Goal: Navigation & Orientation: Find specific page/section

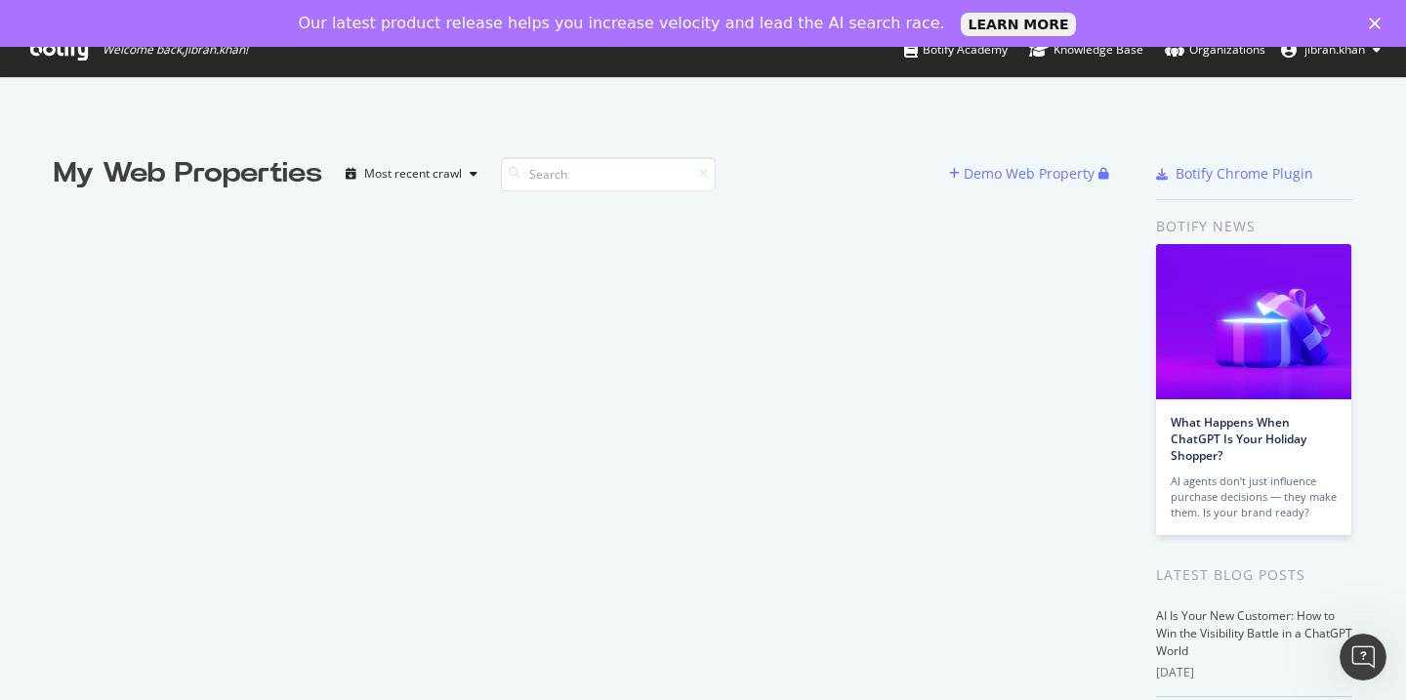
click at [1371, 21] on polygon "Close" at bounding box center [1375, 24] width 12 height 12
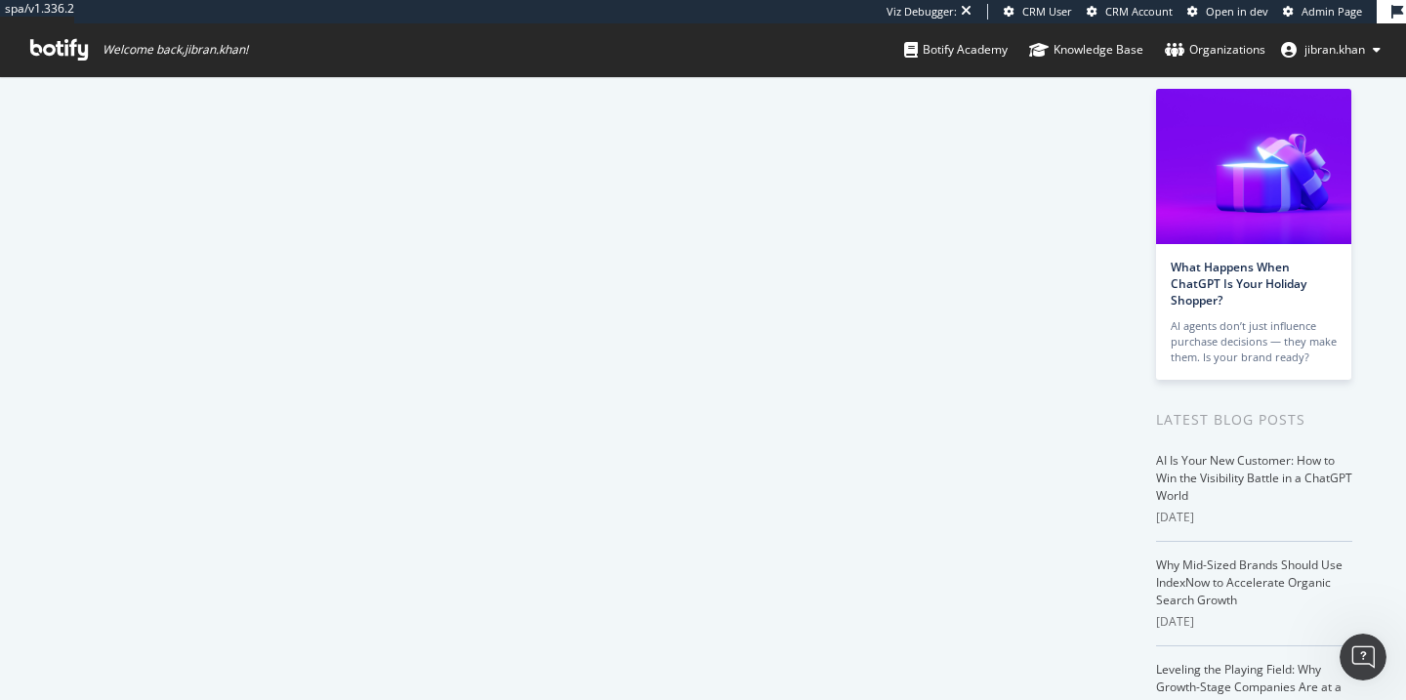
scroll to position [94, 0]
